Goal: Task Accomplishment & Management: Use online tool/utility

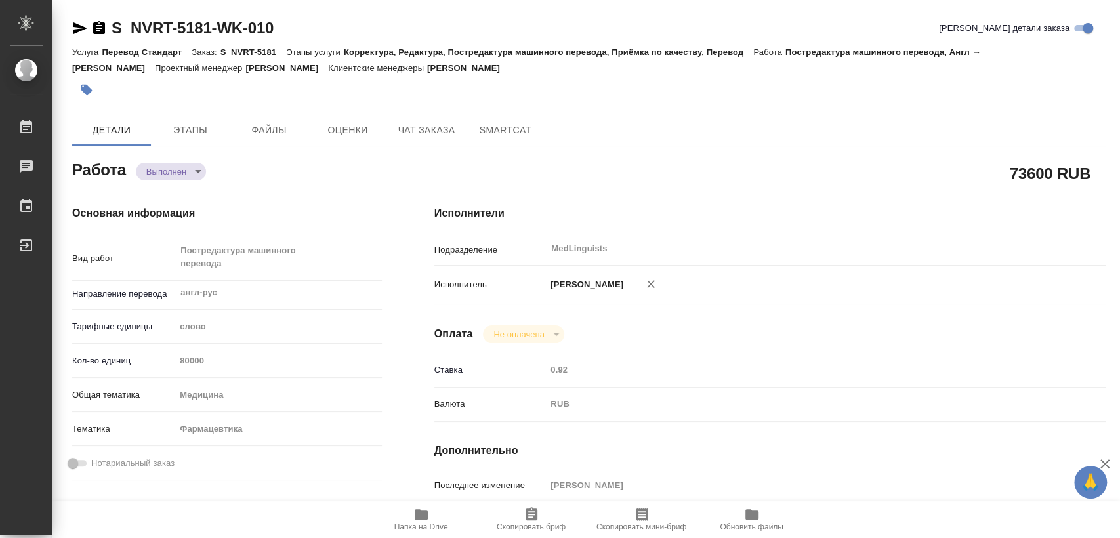
type textarea "x"
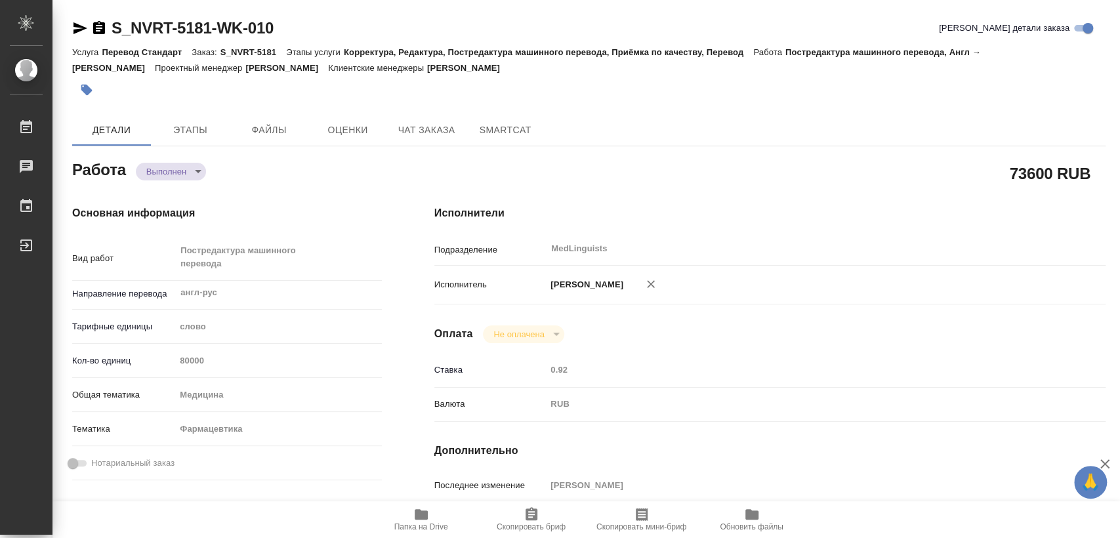
type textarea "x"
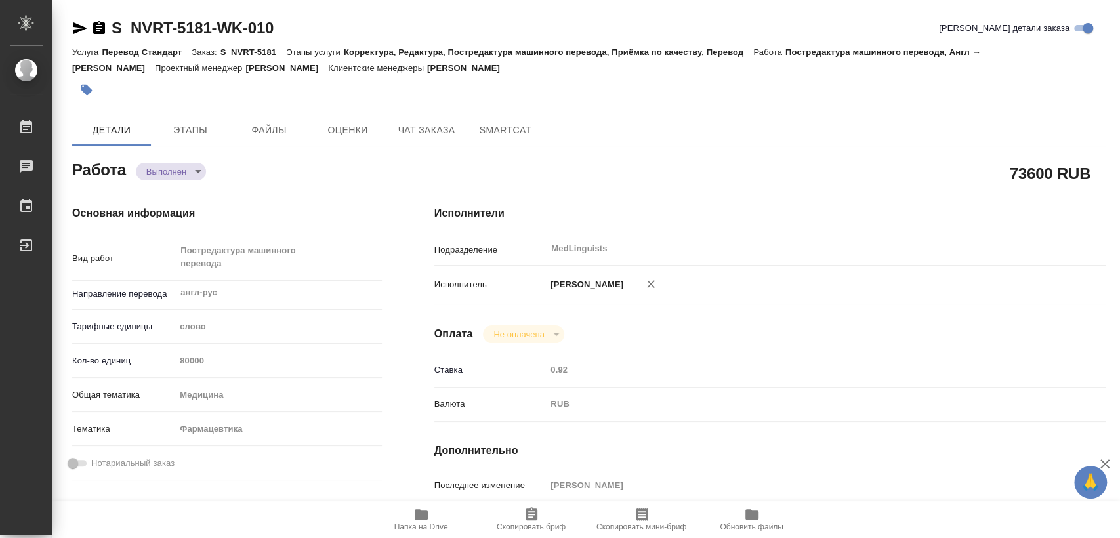
type textarea "x"
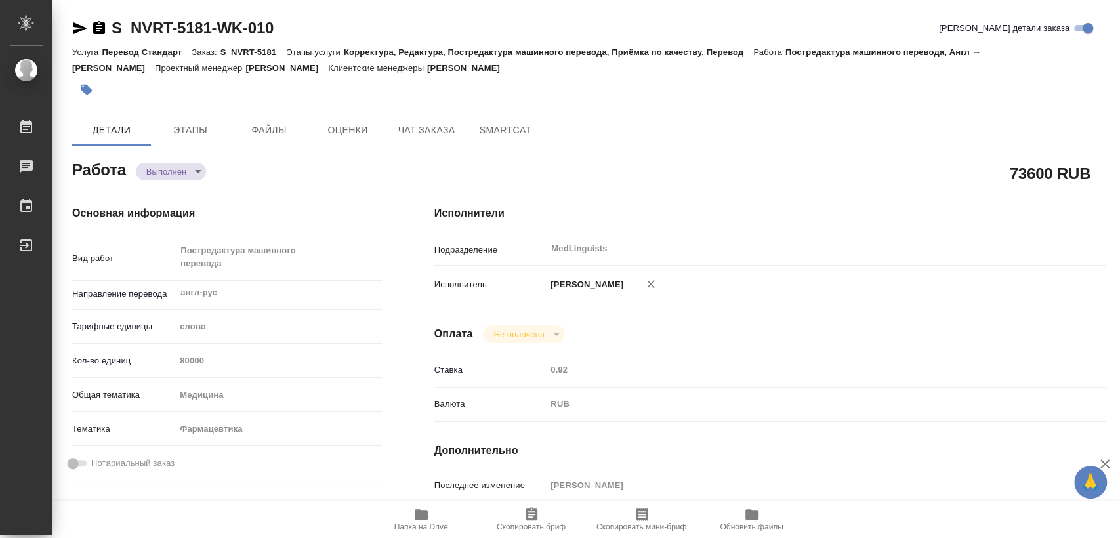
type textarea "x"
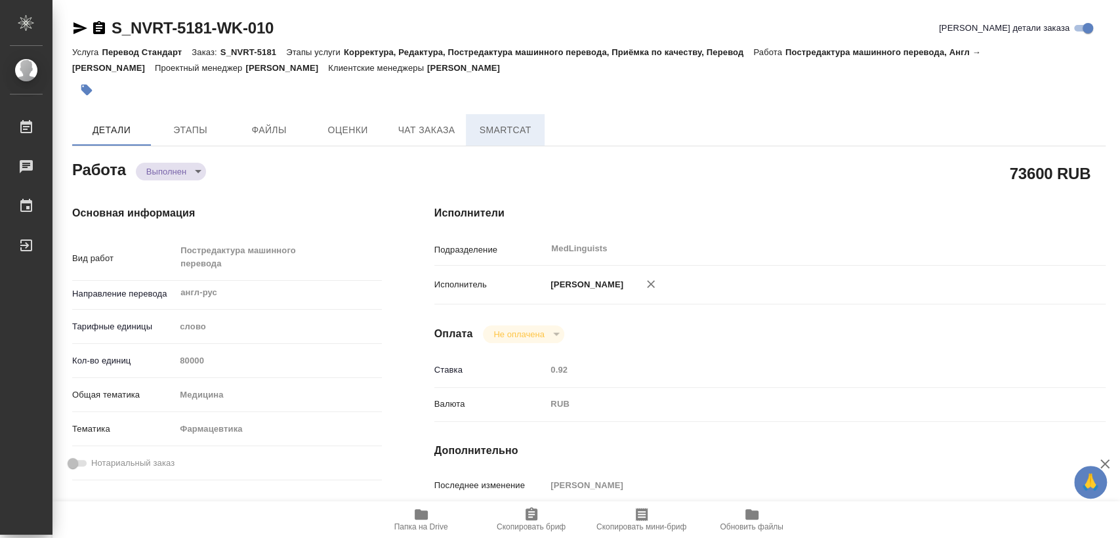
type textarea "x"
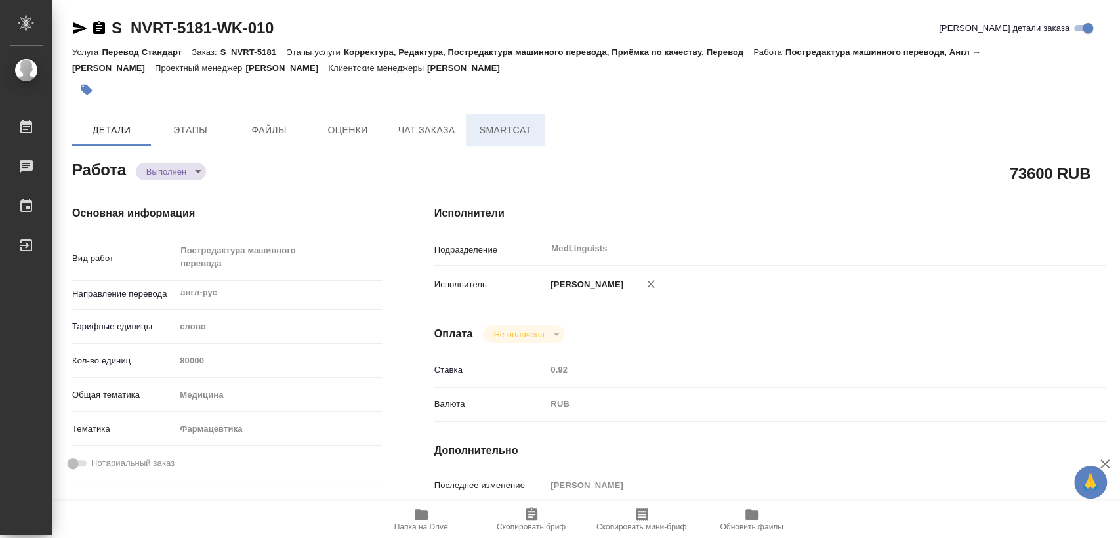
click at [500, 129] on span "SmartCat" at bounding box center [505, 130] width 63 height 16
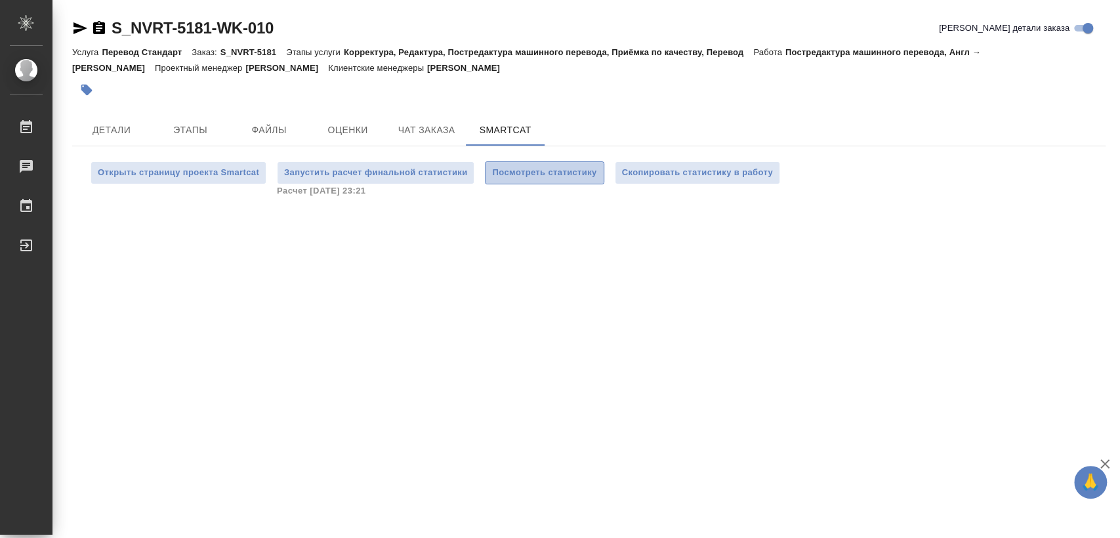
click at [512, 173] on span "Посмотреть статистику" at bounding box center [544, 172] width 104 height 15
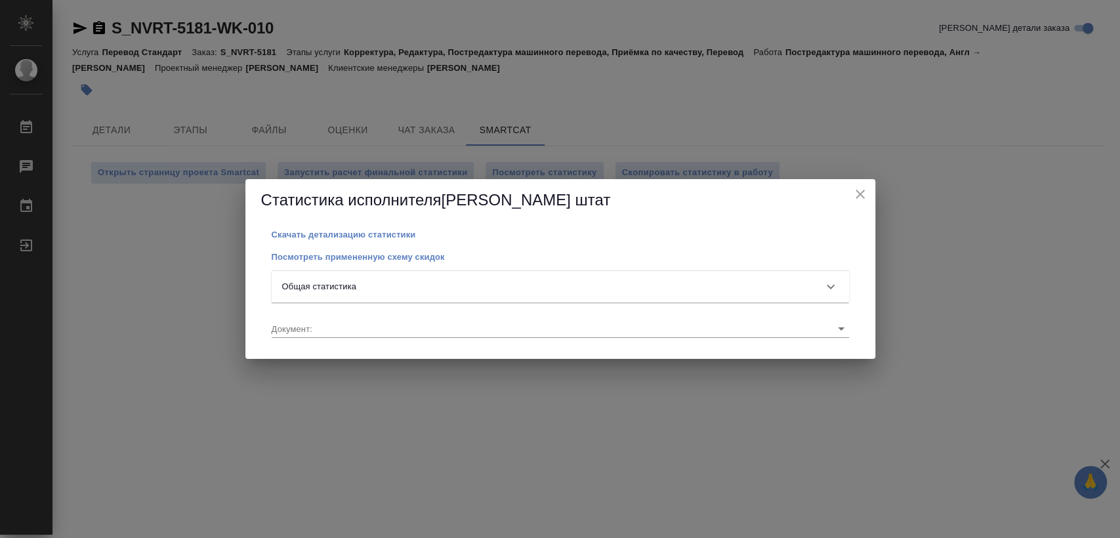
click at [394, 285] on div "Общая статистика" at bounding box center [548, 286] width 533 height 13
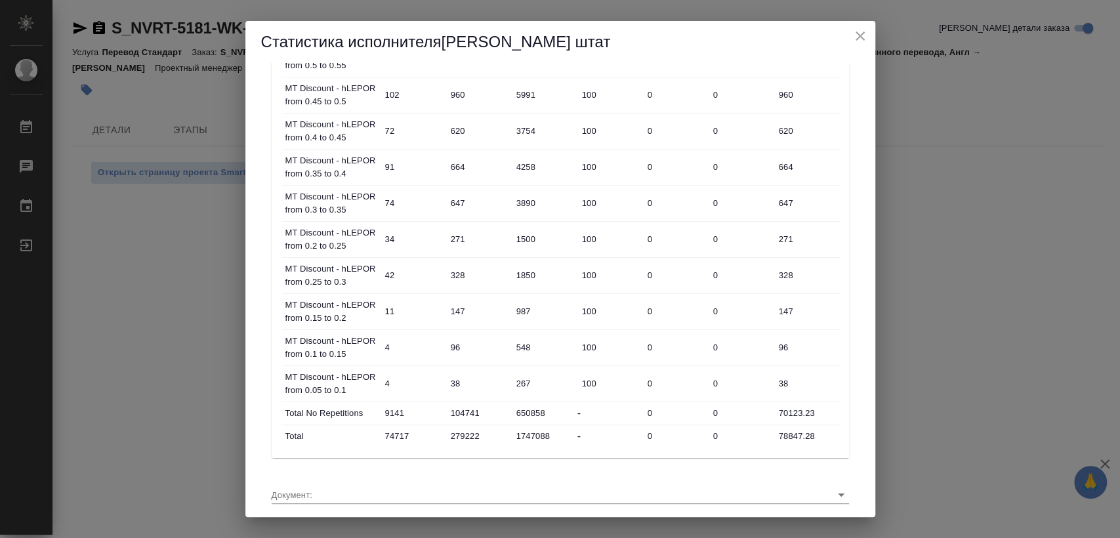
scroll to position [794, 0]
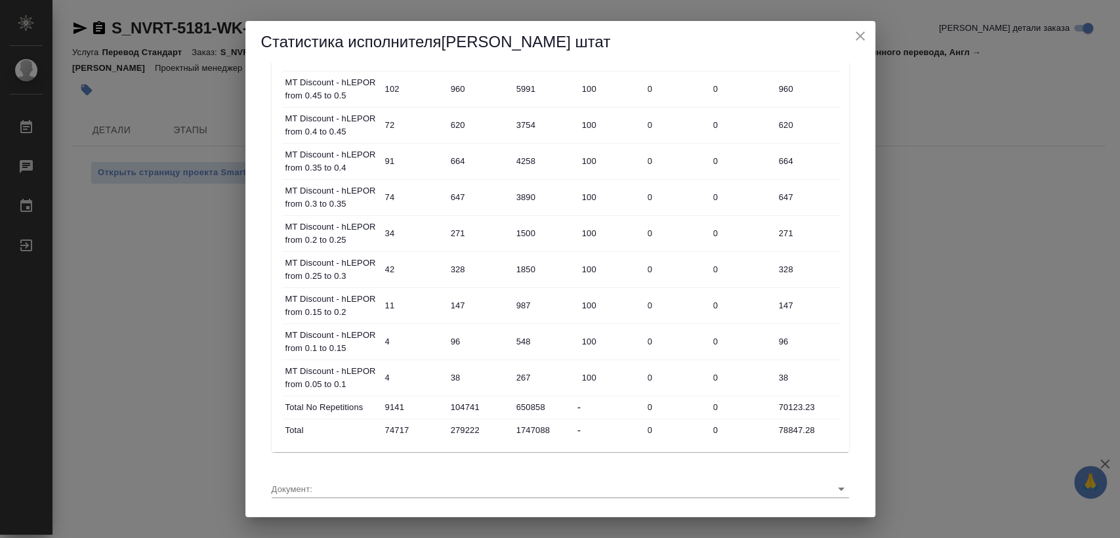
click at [979, 188] on div "Статистика исполнителя [PERSON_NAME] штат Скачать детализацию статистики Посмот…" at bounding box center [560, 269] width 1120 height 538
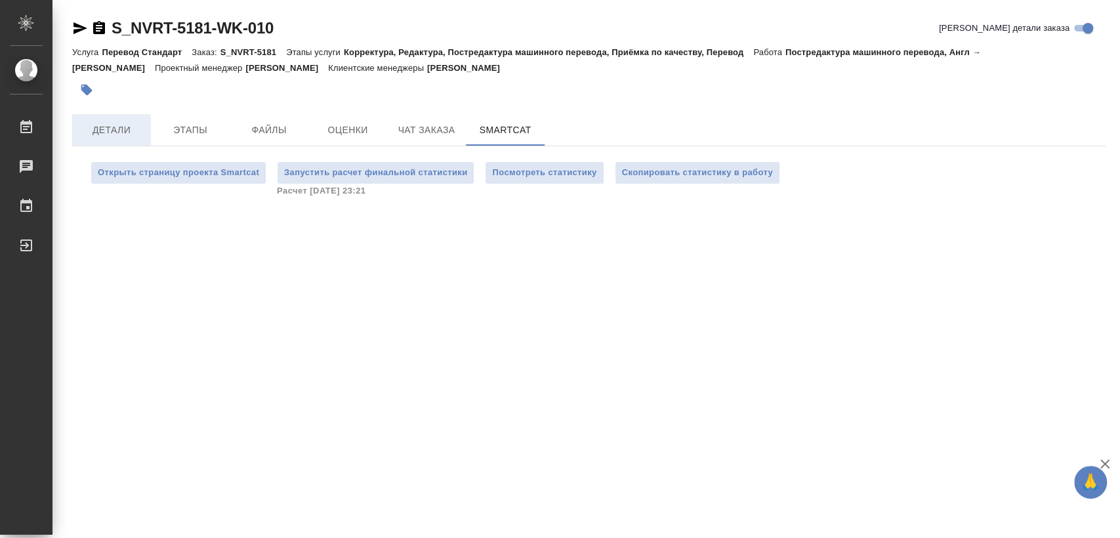
click at [108, 133] on span "Детали" at bounding box center [111, 130] width 63 height 16
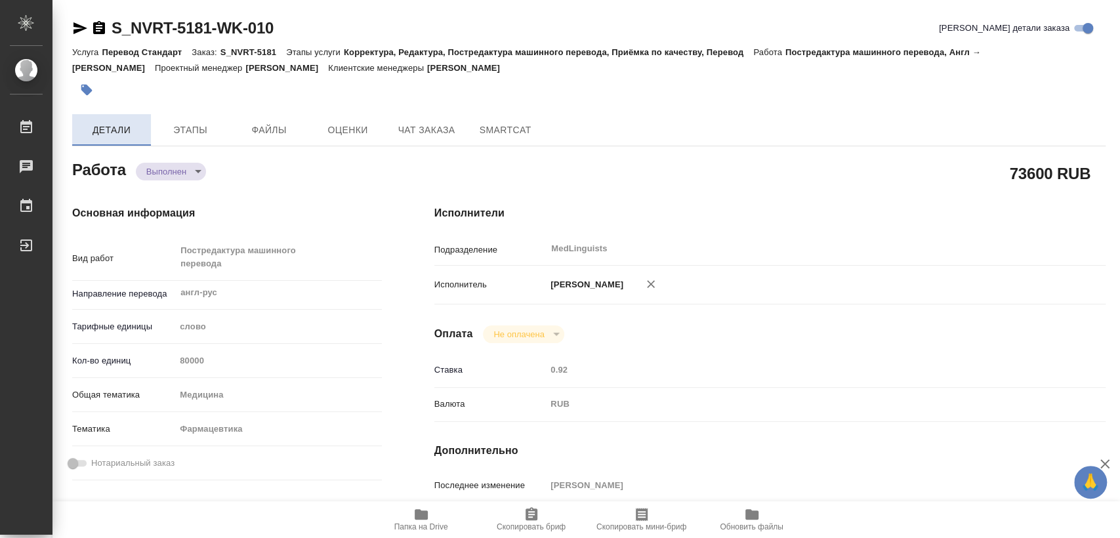
type textarea "x"
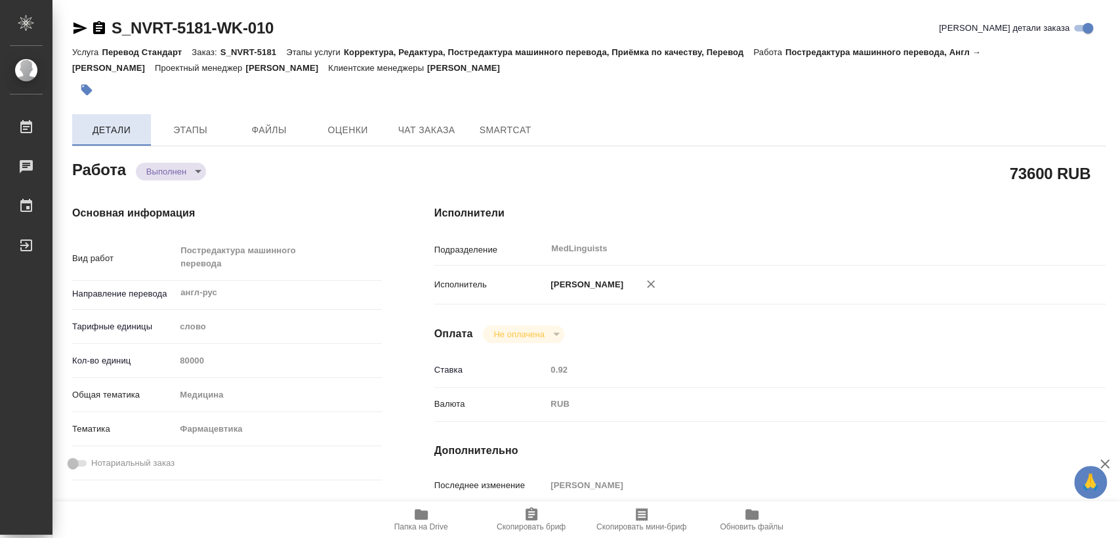
type textarea "x"
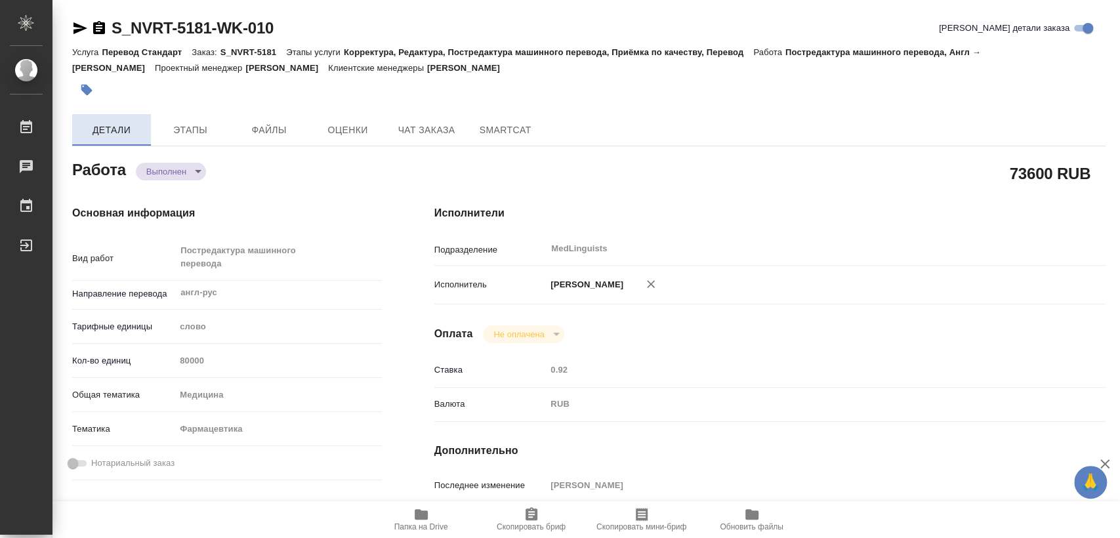
type textarea "x"
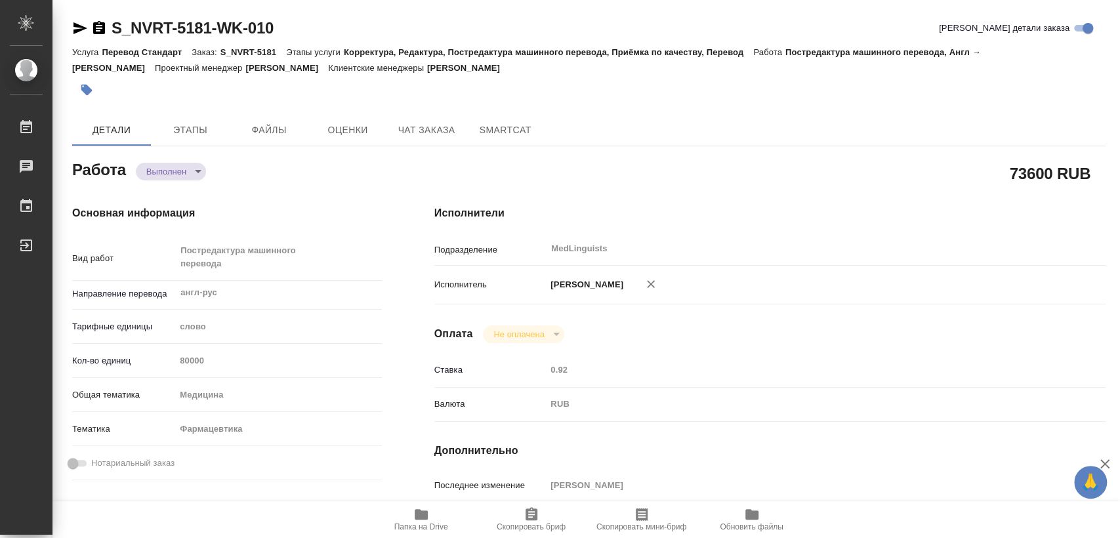
scroll to position [73, 0]
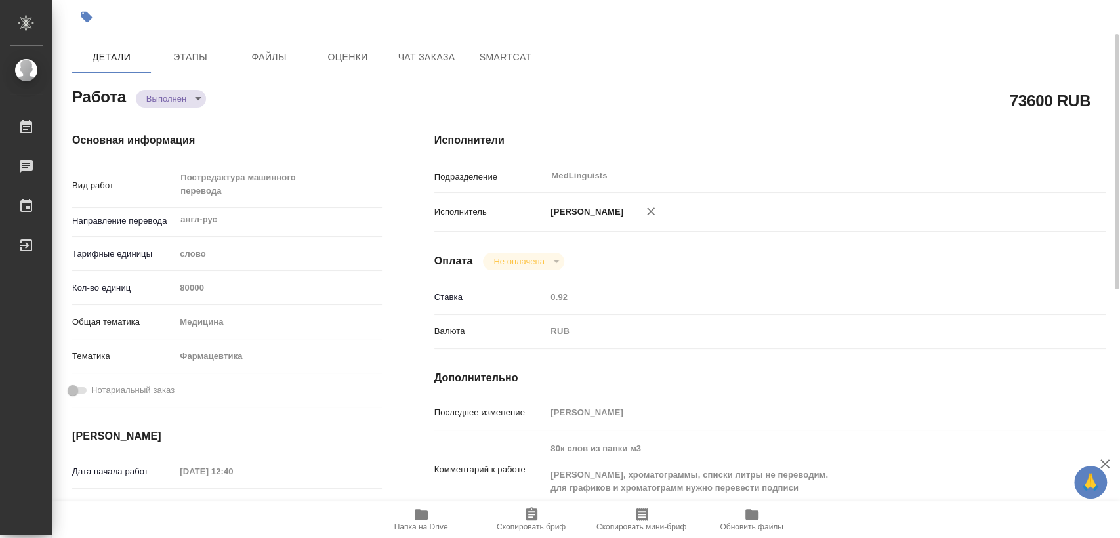
type textarea "x"
